Goal: Information Seeking & Learning: Find specific fact

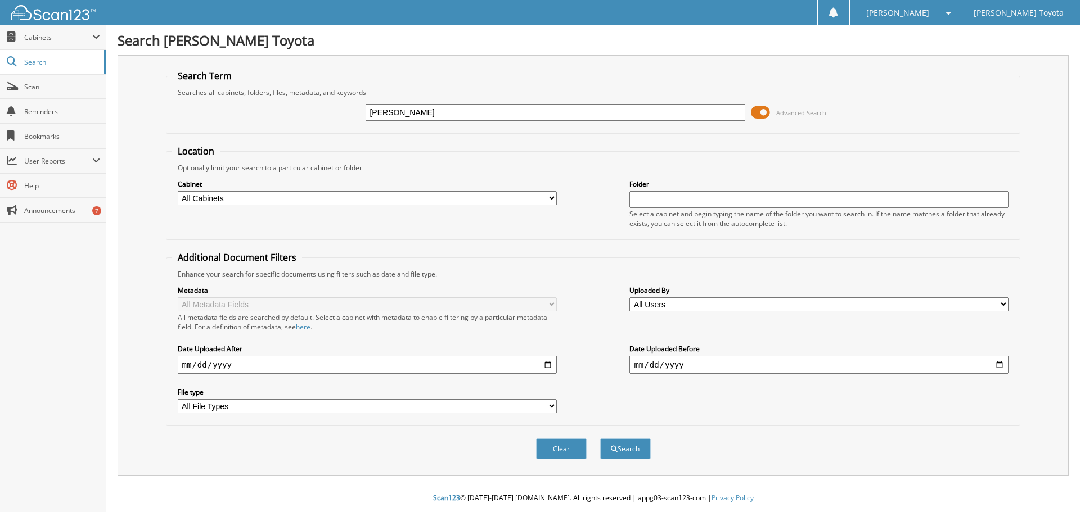
type input "[PERSON_NAME]"
click at [600, 439] on button "Search" at bounding box center [625, 449] width 51 height 21
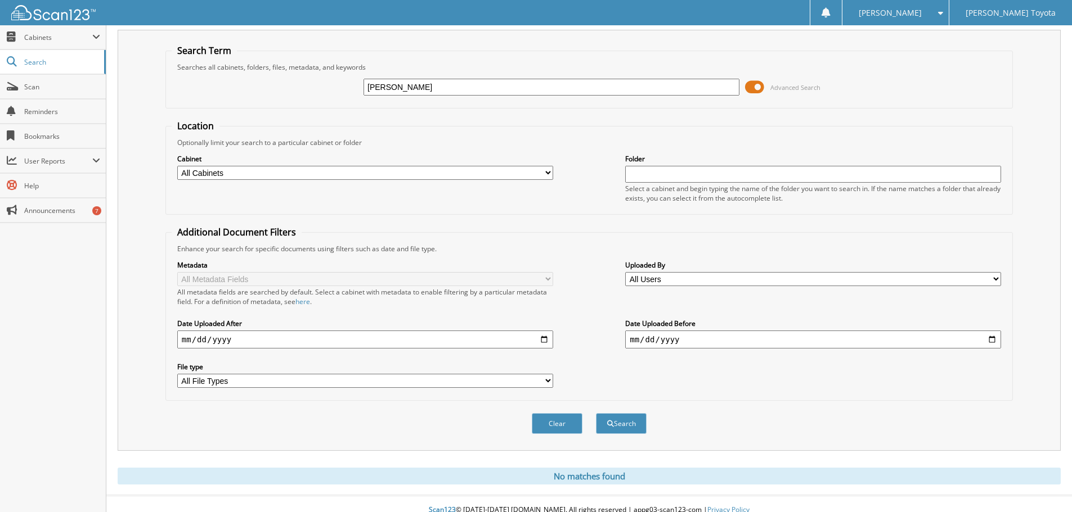
scroll to position [38, 0]
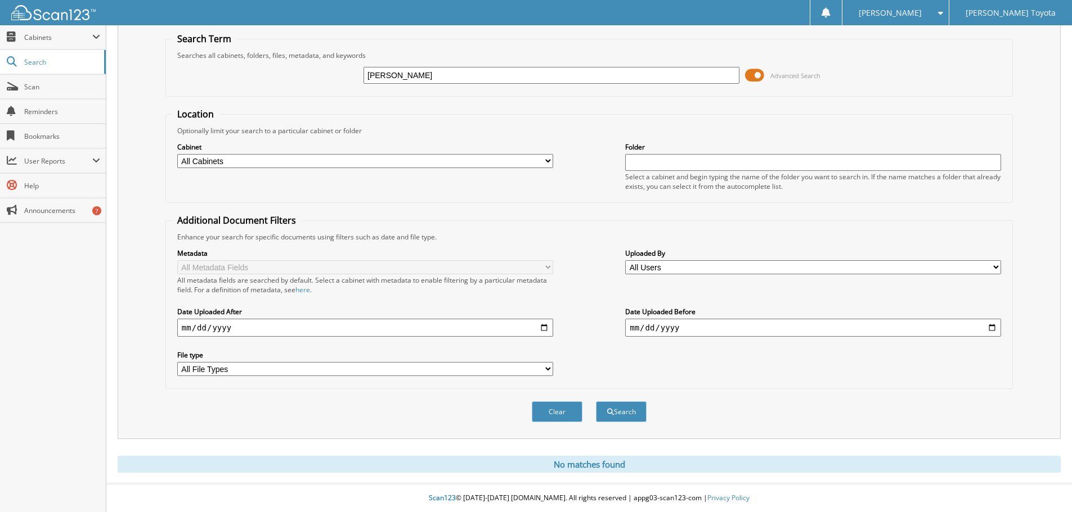
click at [386, 77] on input "[PERSON_NAME]" at bounding box center [551, 75] width 376 height 17
type input "[PERSON_NAME]"
click at [596, 402] on button "Search" at bounding box center [621, 412] width 51 height 21
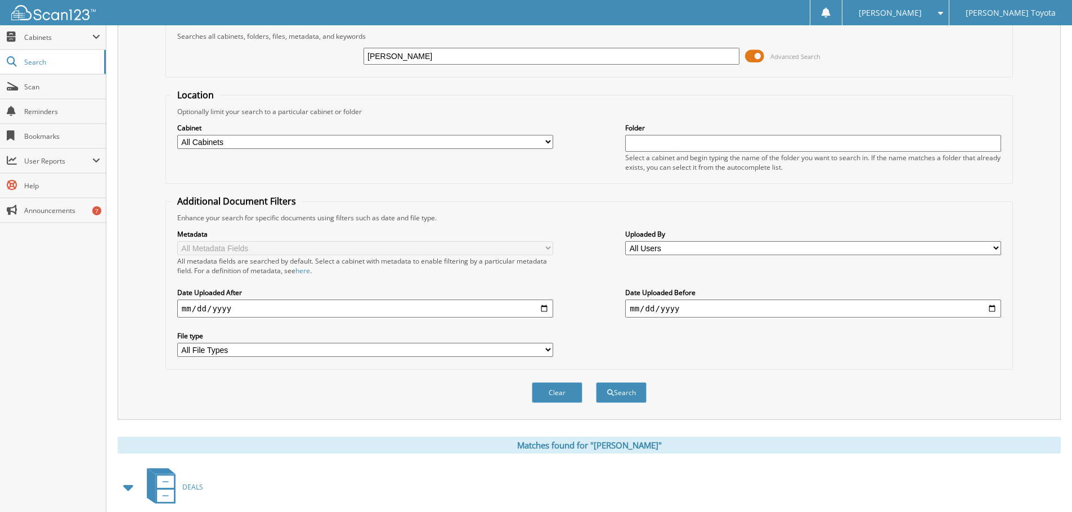
click at [460, 149] on select "All Cabinets DEALS REPAIR ORDERS Test1 Needs Filing" at bounding box center [365, 142] width 376 height 14
select select "10354"
click at [177, 135] on select "All Cabinets DEALS REPAIR ORDERS Test1 Needs Filing" at bounding box center [365, 142] width 376 height 14
click at [623, 394] on button "Search" at bounding box center [621, 393] width 51 height 21
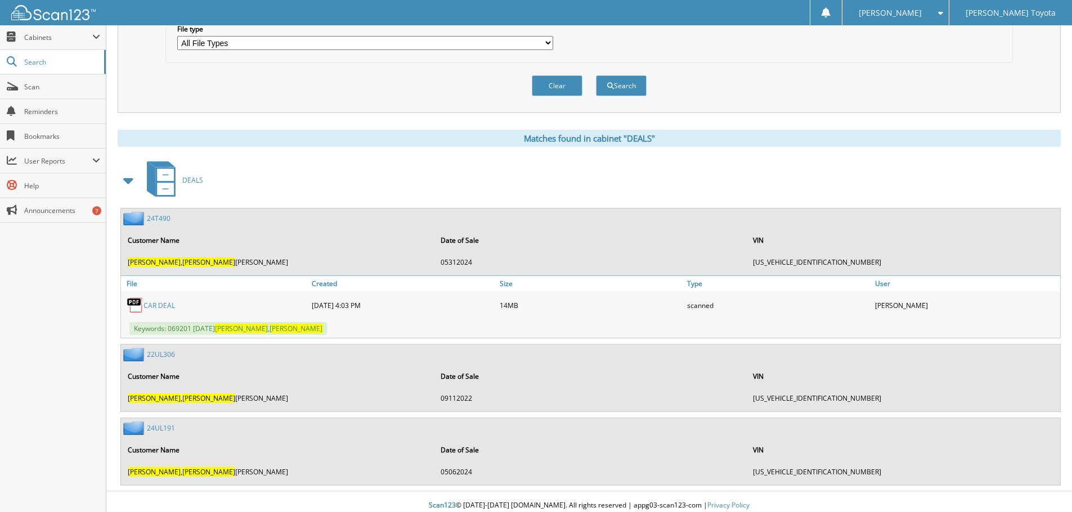
scroll to position [371, 0]
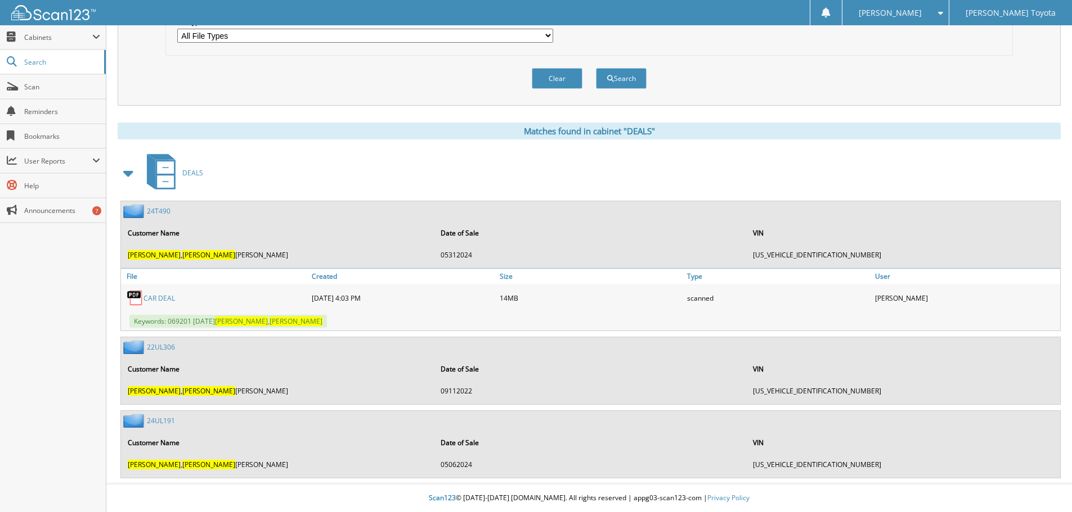
click at [169, 296] on link "CAR DEAL" at bounding box center [159, 299] width 32 height 10
